Goal: Task Accomplishment & Management: Manage account settings

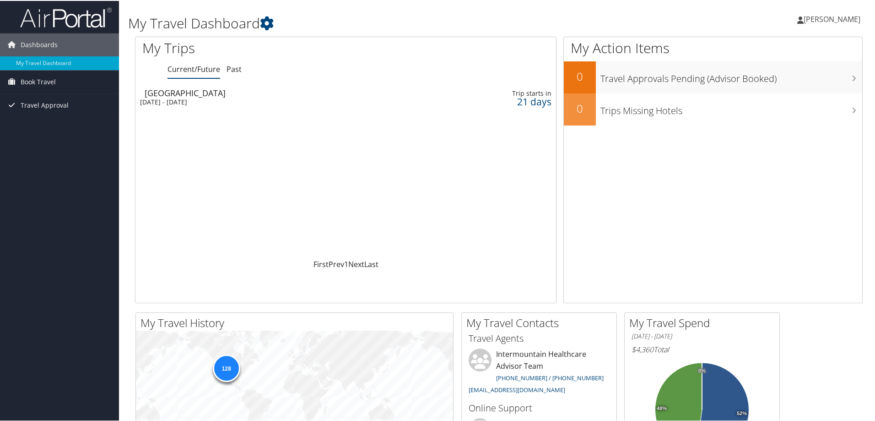
click at [180, 94] on div "[GEOGRAPHIC_DATA]" at bounding box center [278, 92] width 266 height 8
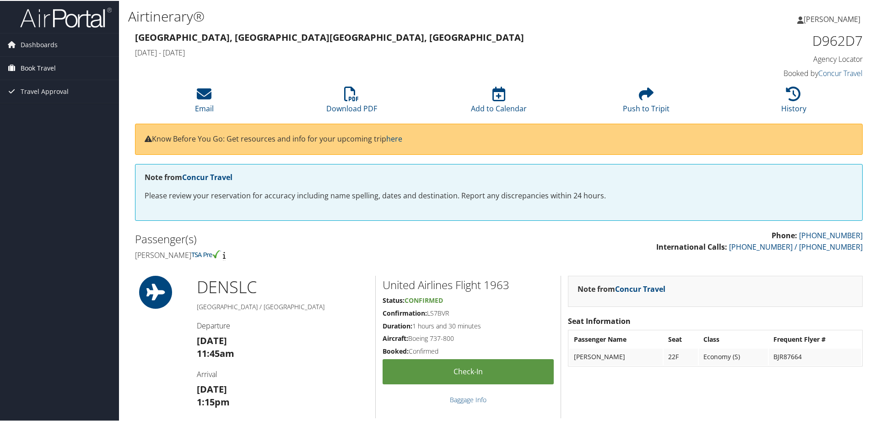
click at [43, 63] on span "Book Travel" at bounding box center [38, 67] width 35 height 23
click at [49, 97] on link "Book/Manage Online Trips" at bounding box center [59, 99] width 119 height 14
